Goal: Information Seeking & Learning: Learn about a topic

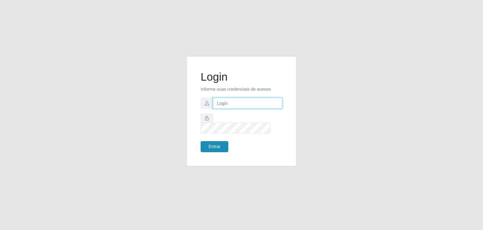
type input "jeisonrede@compras"
click at [225, 142] on button "Entrar" at bounding box center [215, 146] width 28 height 11
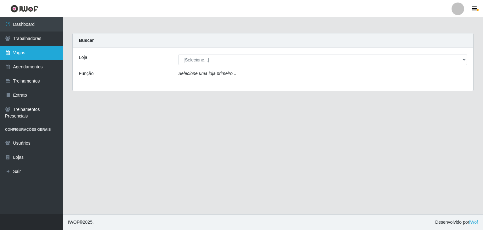
click at [30, 52] on link "Vagas" at bounding box center [31, 53] width 63 height 14
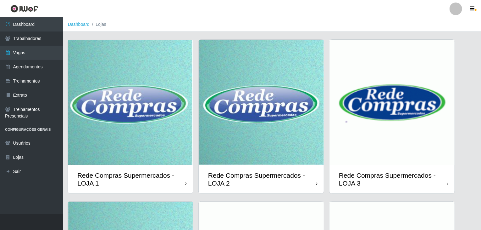
click at [186, 96] on img at bounding box center [130, 102] width 125 height 125
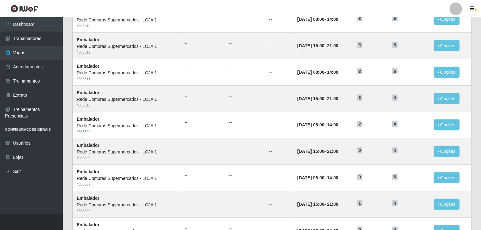
scroll to position [302, 0]
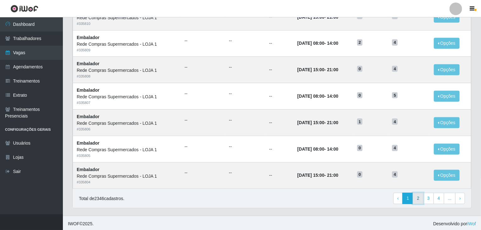
click at [422, 193] on link "2" at bounding box center [418, 198] width 11 height 11
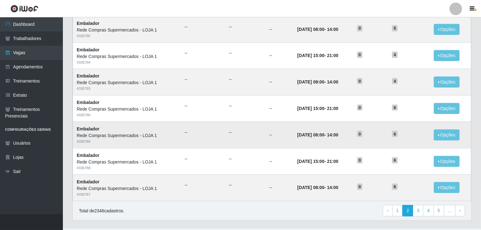
scroll to position [302, 0]
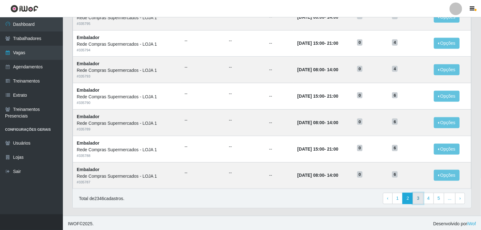
click at [421, 194] on link "3" at bounding box center [418, 198] width 11 height 11
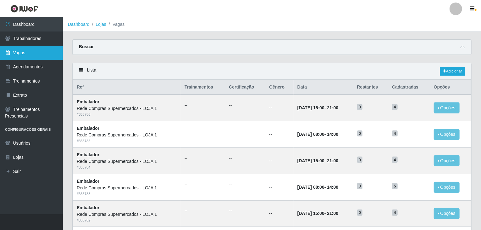
click at [14, 51] on link "Vagas" at bounding box center [31, 53] width 63 height 14
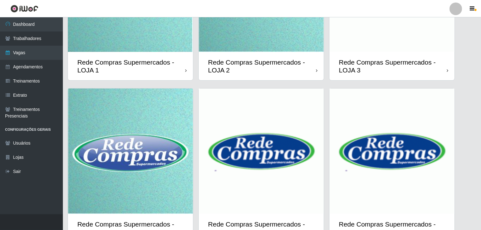
scroll to position [149, 0]
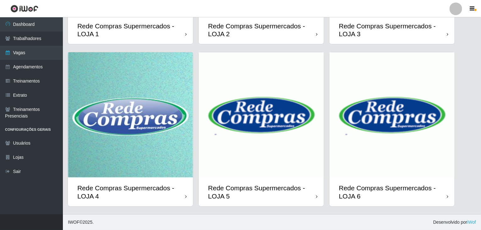
click at [111, 166] on img at bounding box center [130, 114] width 125 height 125
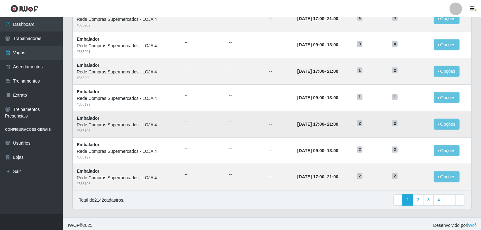
scroll to position [302, 0]
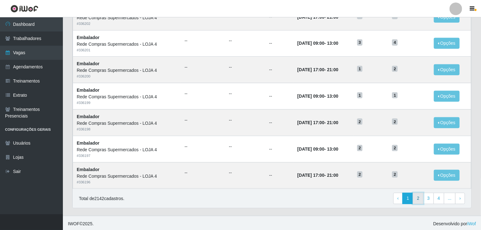
click at [422, 197] on link "2" at bounding box center [418, 198] width 11 height 11
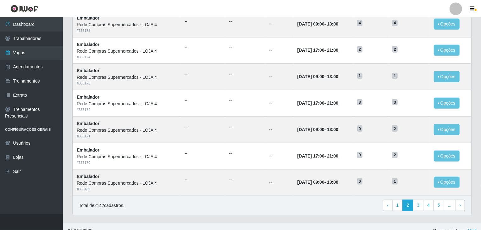
scroll to position [302, 0]
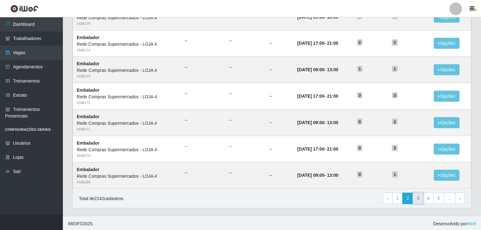
click at [422, 201] on link "3" at bounding box center [418, 198] width 11 height 11
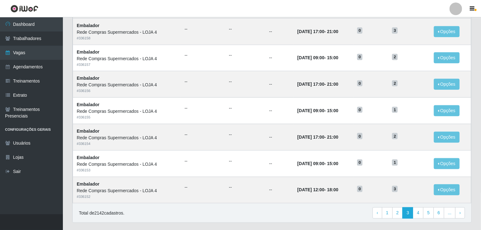
scroll to position [302, 0]
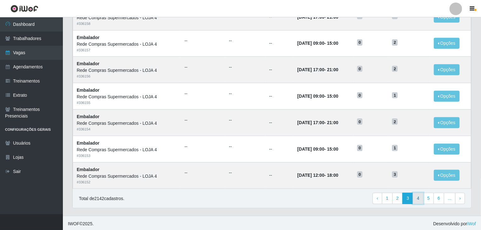
click at [423, 199] on link "4" at bounding box center [418, 198] width 11 height 11
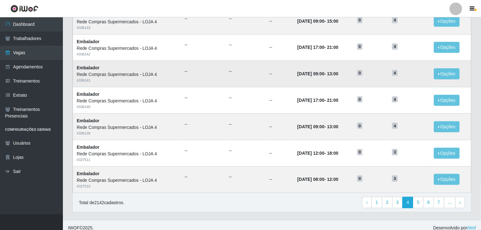
scroll to position [302, 0]
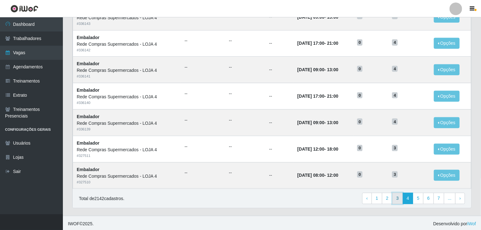
click at [401, 193] on link "3" at bounding box center [398, 198] width 11 height 11
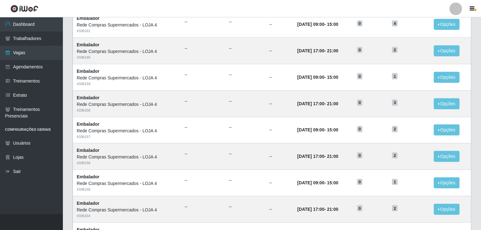
scroll to position [302, 0]
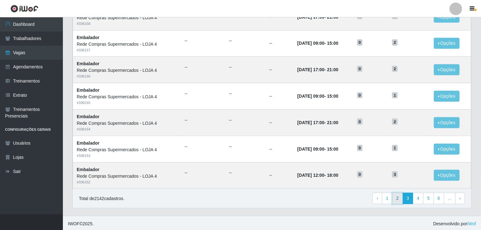
click at [401, 193] on link "2" at bounding box center [398, 198] width 11 height 11
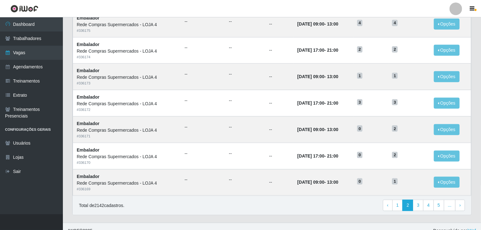
scroll to position [302, 0]
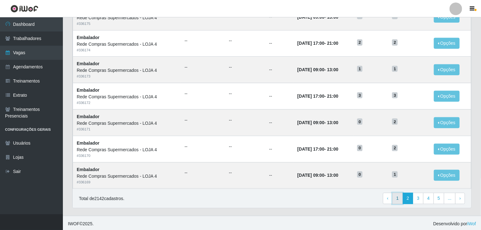
click at [400, 197] on link "1" at bounding box center [398, 198] width 11 height 11
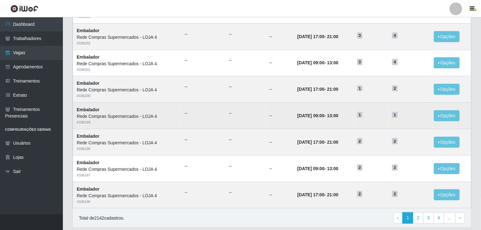
scroll to position [302, 0]
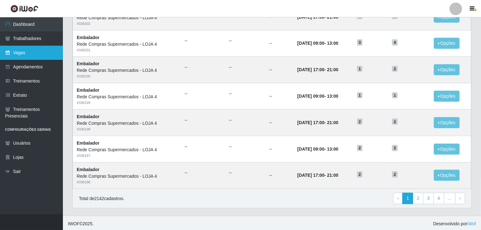
click at [26, 51] on link "Vagas" at bounding box center [31, 53] width 63 height 14
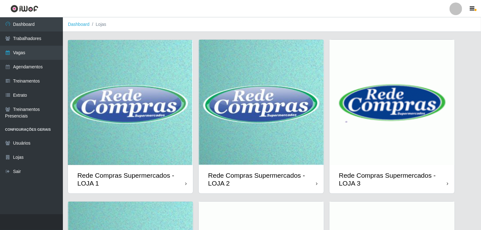
click at [244, 121] on img at bounding box center [261, 102] width 125 height 125
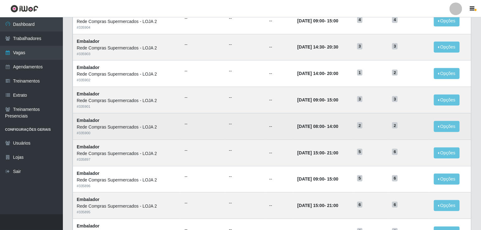
scroll to position [302, 0]
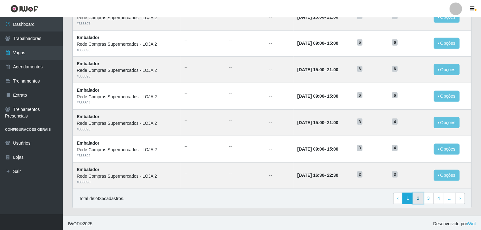
click at [419, 199] on link "2" at bounding box center [418, 198] width 11 height 11
click at [422, 200] on link "3" at bounding box center [418, 198] width 11 height 11
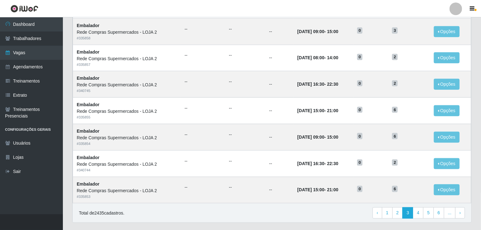
scroll to position [302, 0]
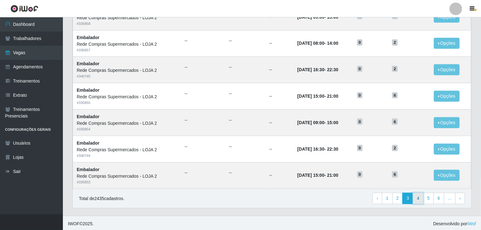
click at [419, 199] on link "4" at bounding box center [418, 198] width 11 height 11
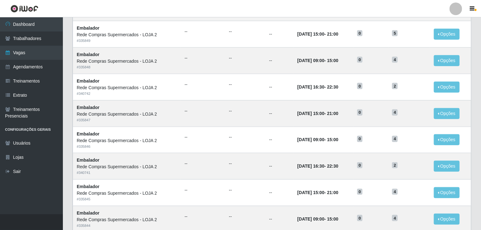
scroll to position [220, 0]
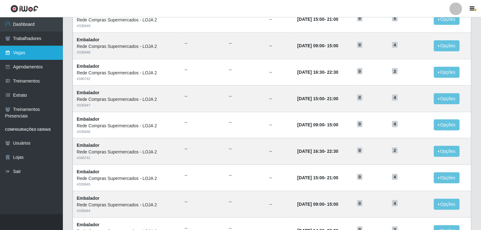
click at [22, 50] on link "Vagas" at bounding box center [31, 53] width 63 height 14
